Goal: Check status: Check status

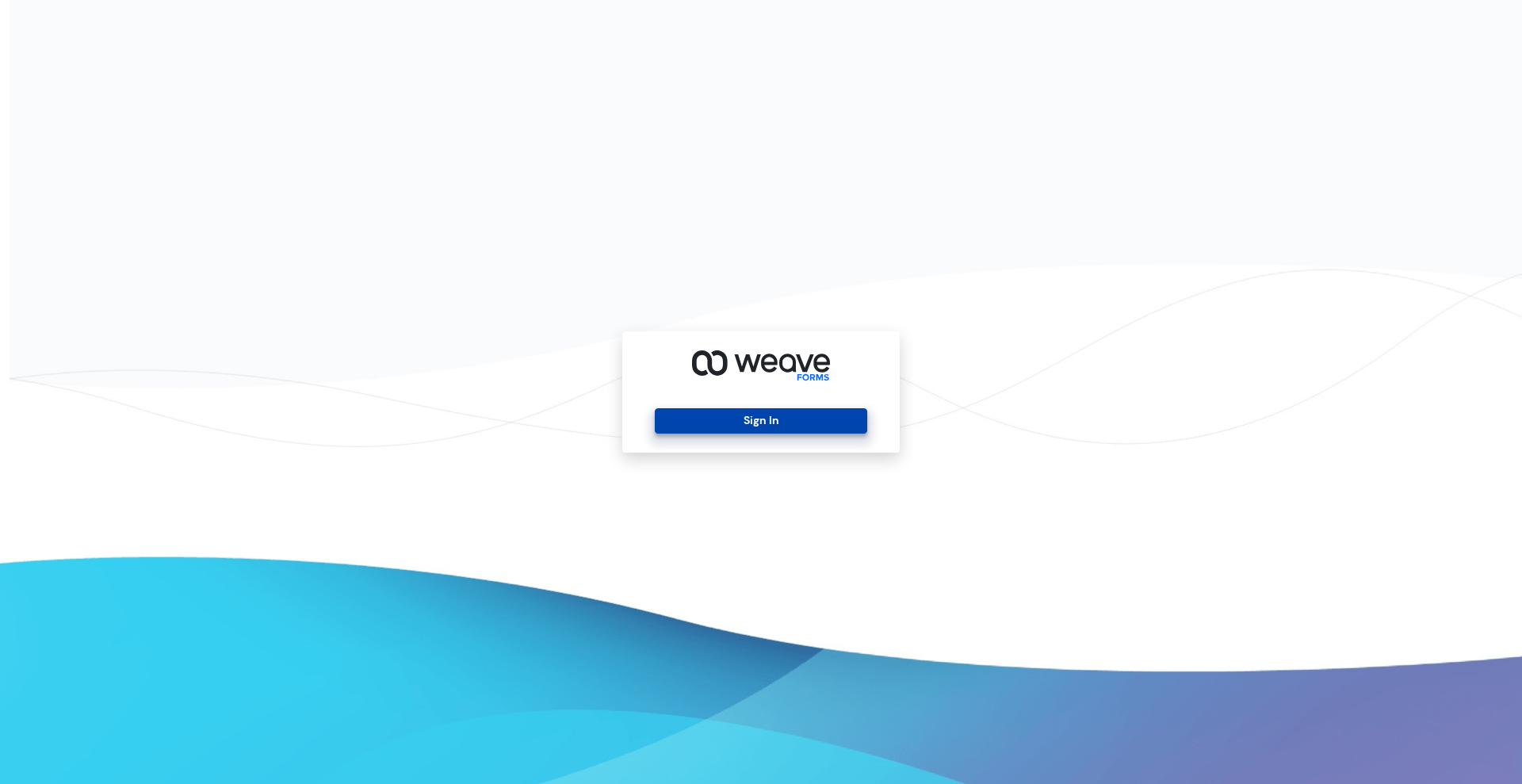
click at [774, 413] on button "Sign In" at bounding box center [760, 421] width 212 height 25
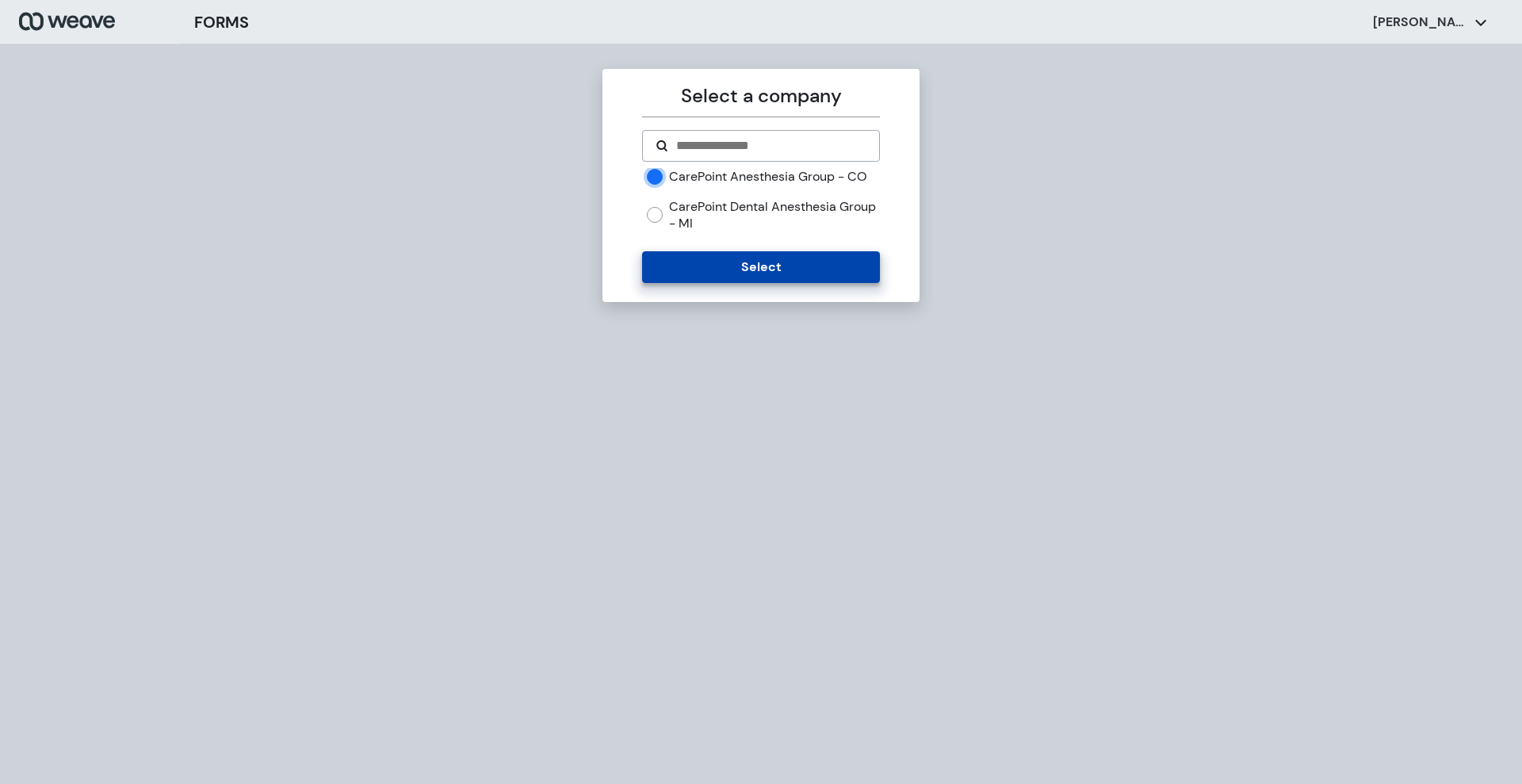
click at [674, 276] on button "Select" at bounding box center [760, 267] width 237 height 32
